Goal: Transaction & Acquisition: Purchase product/service

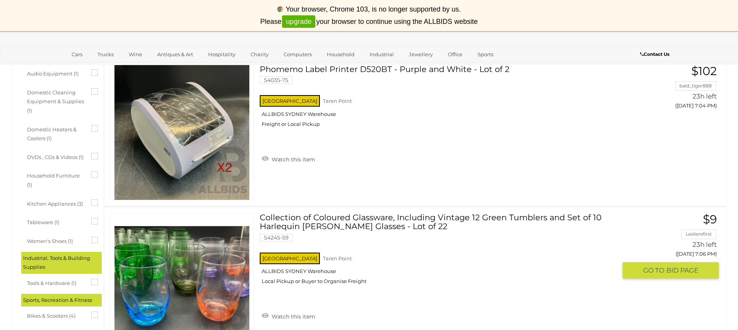
scroll to position [429, 0]
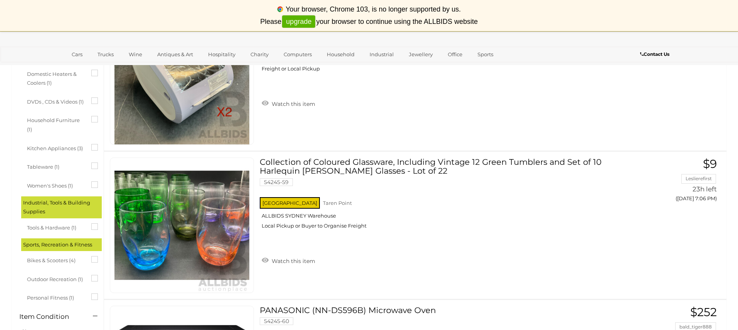
click at [52, 148] on span "Kitchen Appliances (3)" at bounding box center [56, 147] width 58 height 11
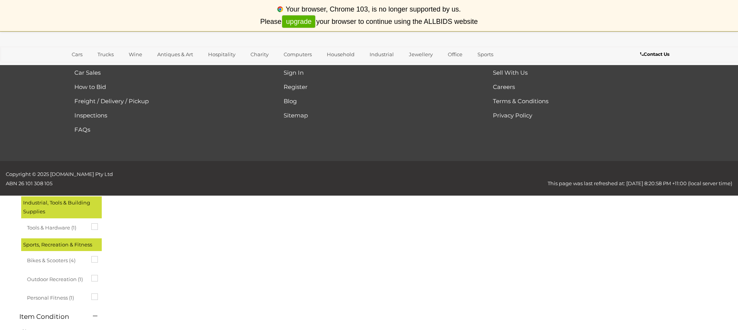
scroll to position [0, 0]
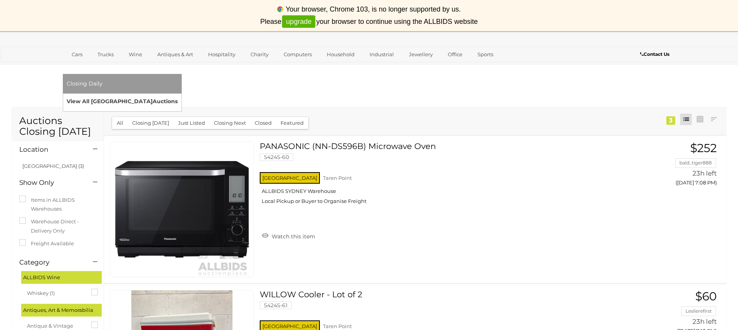
click at [178, 96] on link "View All Sydney Auctions" at bounding box center [122, 102] width 111 height 12
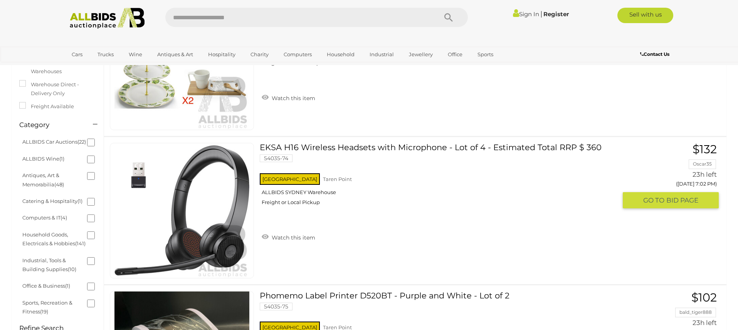
scroll to position [161, 0]
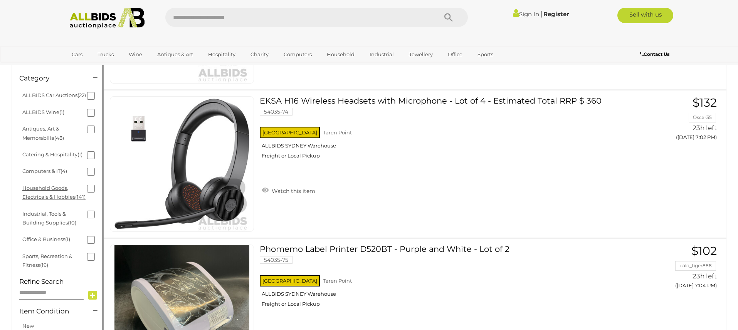
click at [42, 197] on link "Household Goods, Electricals & Hobbies (141)" at bounding box center [53, 192] width 63 height 15
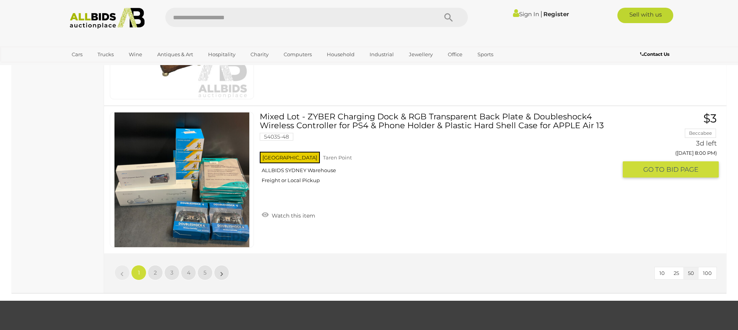
scroll to position [7335, 0]
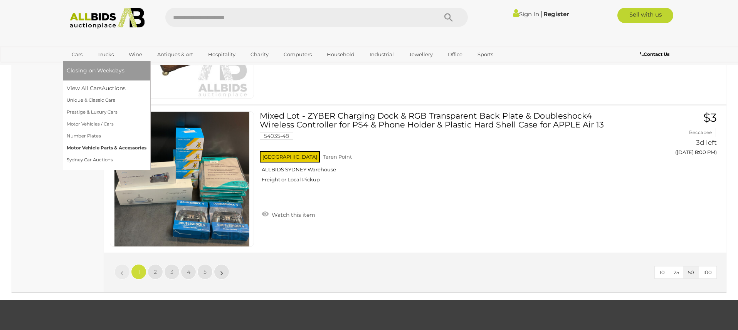
click at [88, 145] on link "Motor Vehicle Parts & Accessories" at bounding box center [107, 148] width 80 height 12
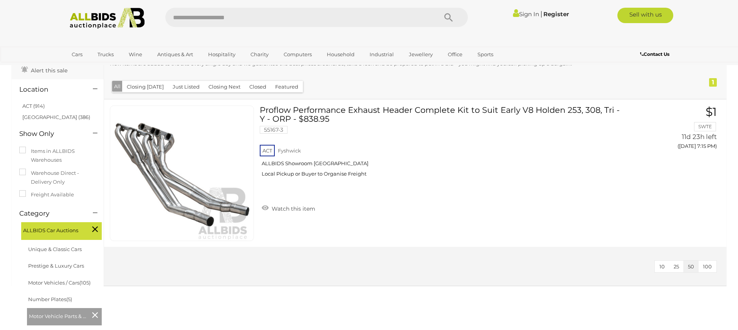
scroll to position [73, 0]
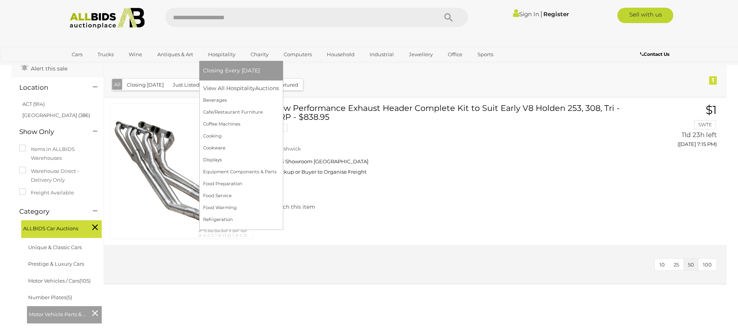
click at [221, 54] on link "Hospitality" at bounding box center [221, 54] width 37 height 13
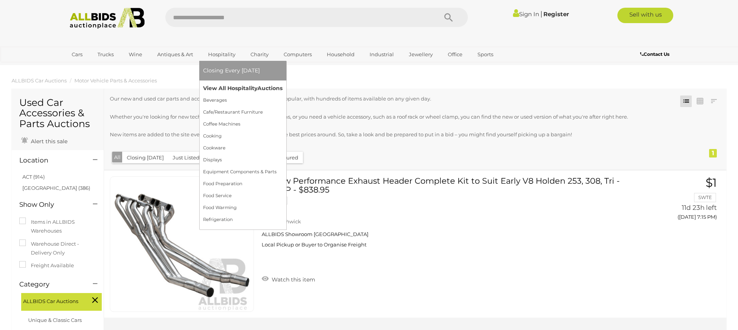
click at [234, 88] on link "View All Hospitality Auctions" at bounding box center [242, 88] width 79 height 12
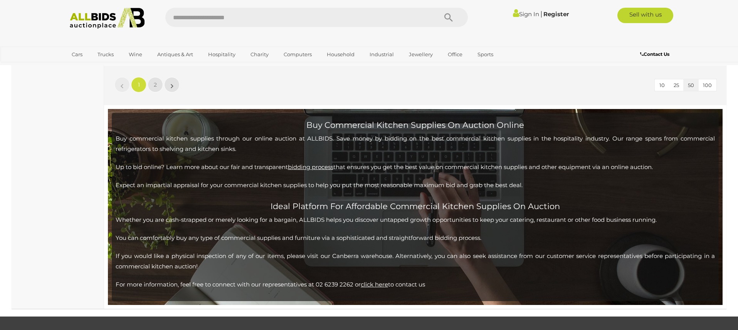
scroll to position [7637, 0]
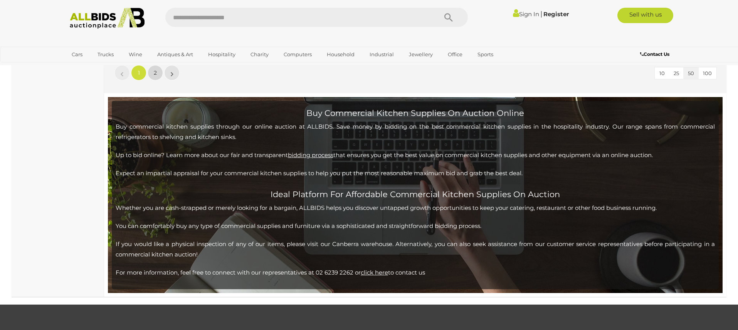
click at [156, 72] on span "2" at bounding box center [155, 72] width 3 height 7
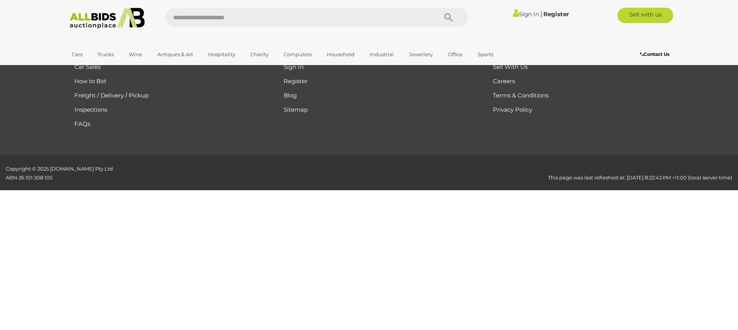
scroll to position [195, 0]
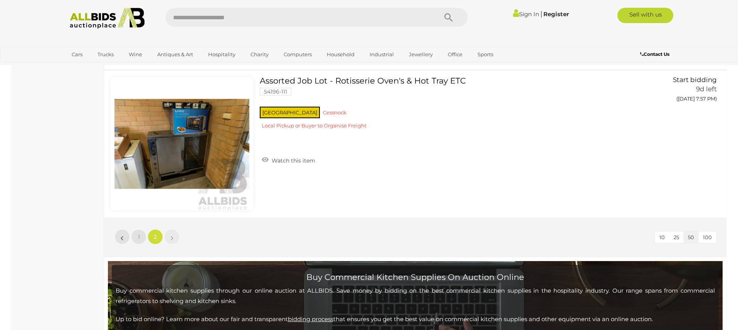
scroll to position [945, 0]
